Goal: Task Accomplishment & Management: Use online tool/utility

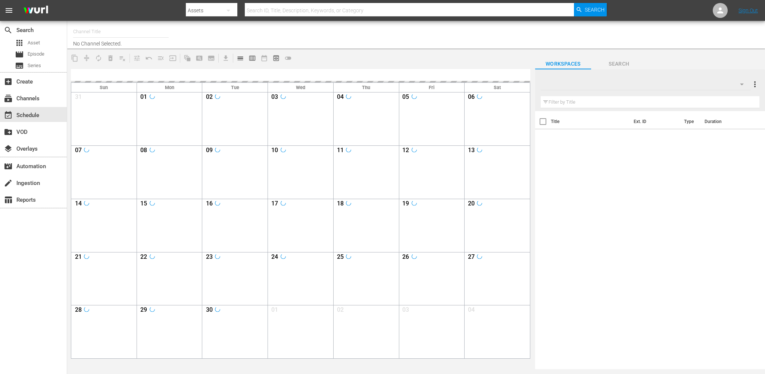
type input "Soul Flix (1949)"
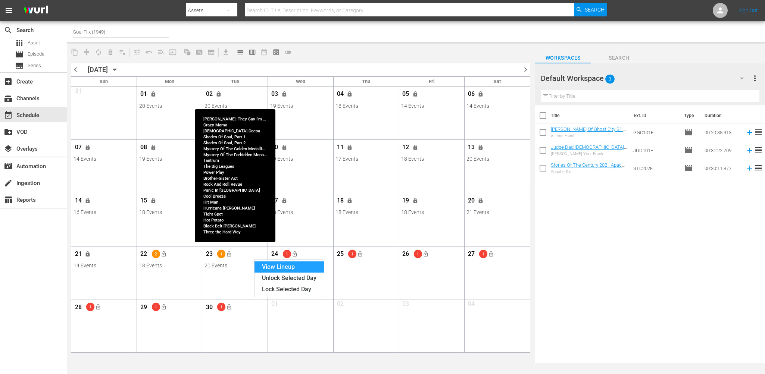
click at [264, 264] on div "View Lineup" at bounding box center [289, 267] width 69 height 11
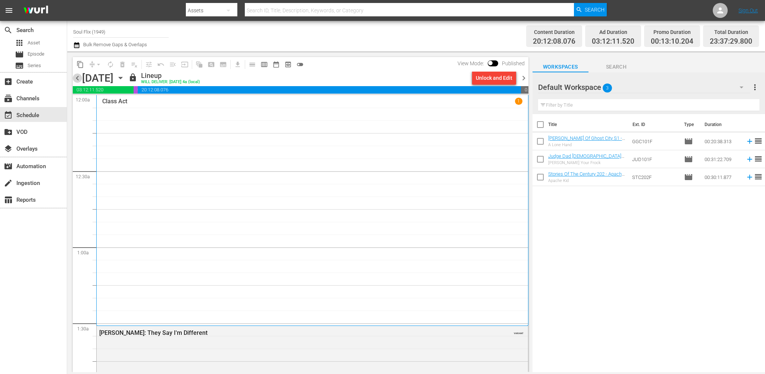
click at [80, 75] on span "chevron_left" at bounding box center [77, 78] width 9 height 9
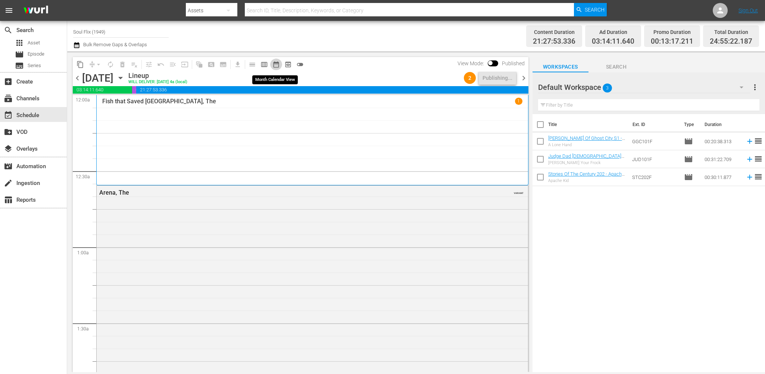
click at [275, 63] on span "date_range_outlined" at bounding box center [275, 64] width 7 height 7
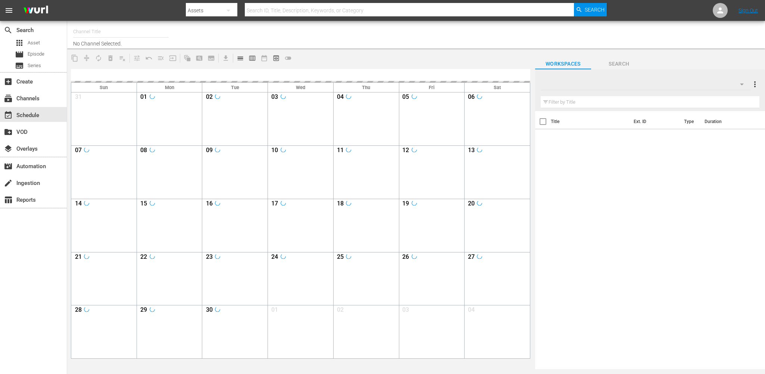
type input "Soul Flix (1949)"
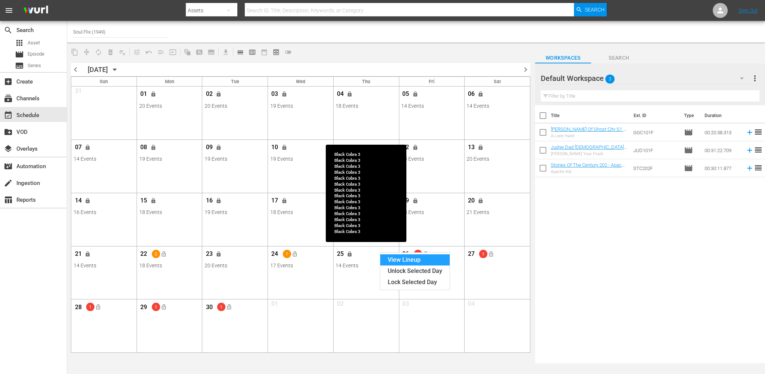
click at [401, 260] on div "View Lineup" at bounding box center [414, 260] width 69 height 11
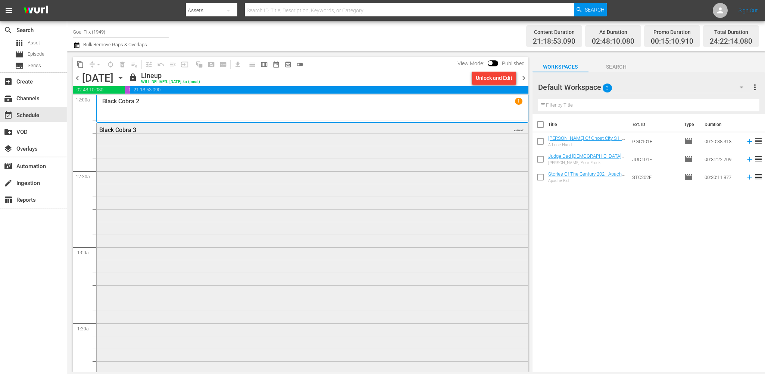
click at [278, 222] on div "Black Cobra 3 VARIANT" at bounding box center [312, 254] width 431 height 263
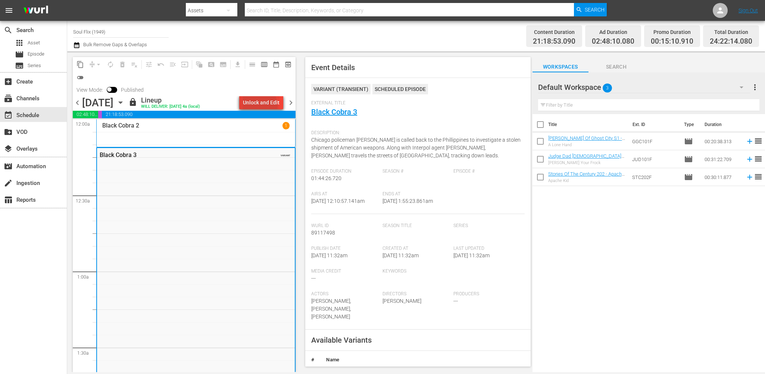
click at [259, 106] on div "Unlock and Edit" at bounding box center [261, 102] width 37 height 13
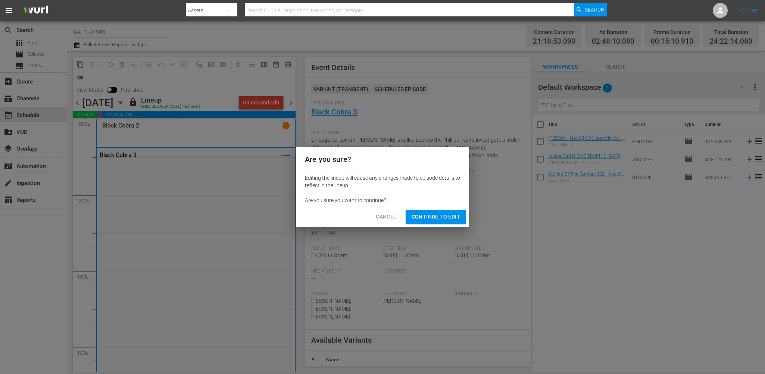
click at [431, 212] on button "Continue to Edit" at bounding box center [436, 217] width 60 height 14
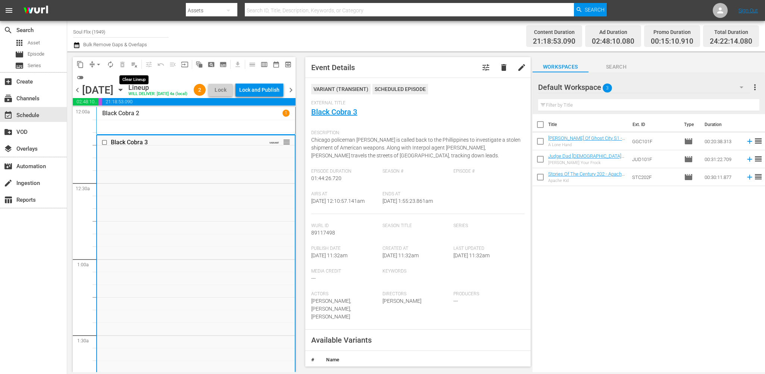
click at [135, 62] on span "playlist_remove_outlined" at bounding box center [134, 64] width 7 height 7
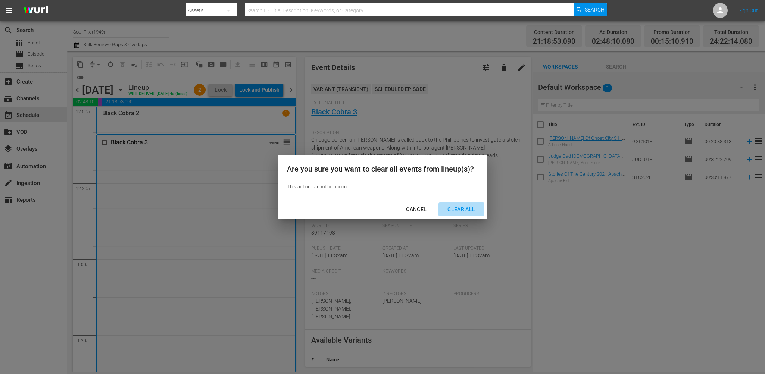
click at [457, 210] on div "Clear All" at bounding box center [462, 209] width 40 height 9
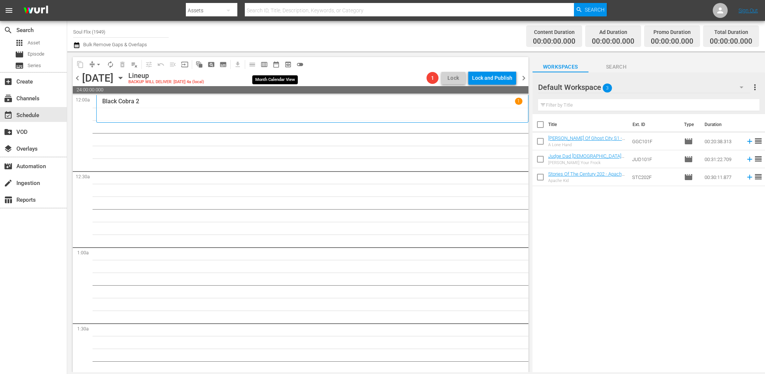
click at [275, 64] on span "date_range_outlined" at bounding box center [275, 64] width 7 height 7
